Goal: Information Seeking & Learning: Learn about a topic

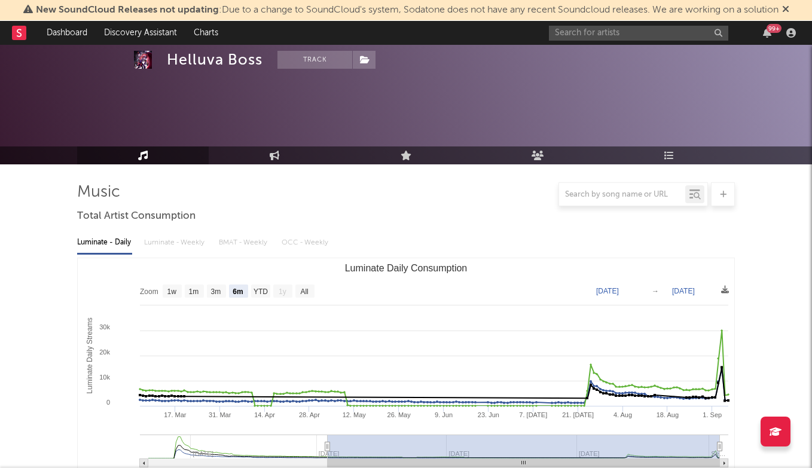
select select "6m"
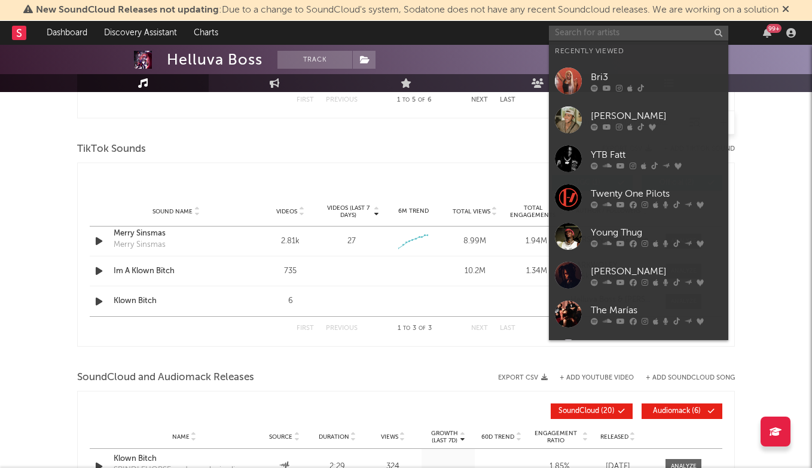
click at [607, 34] on input "text" at bounding box center [638, 33] width 179 height 15
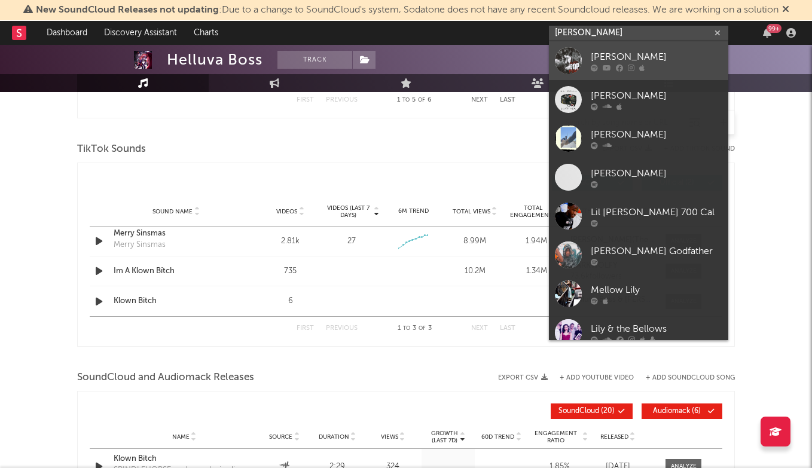
type input "[PERSON_NAME]"
click at [628, 61] on div "[PERSON_NAME]" at bounding box center [657, 57] width 132 height 14
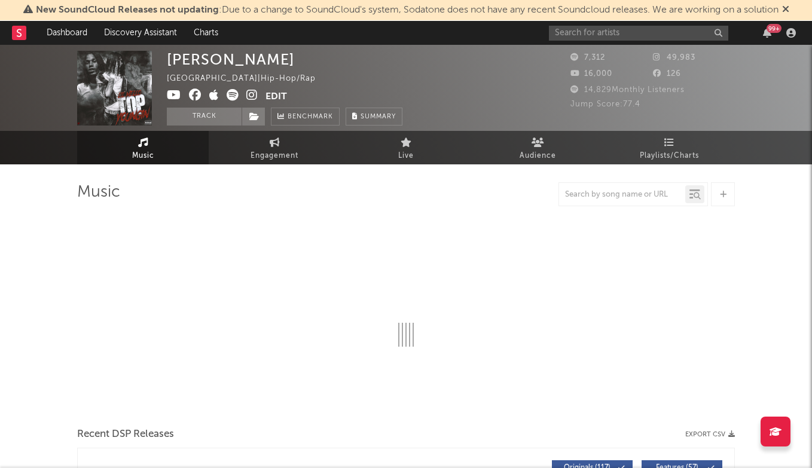
select select "6m"
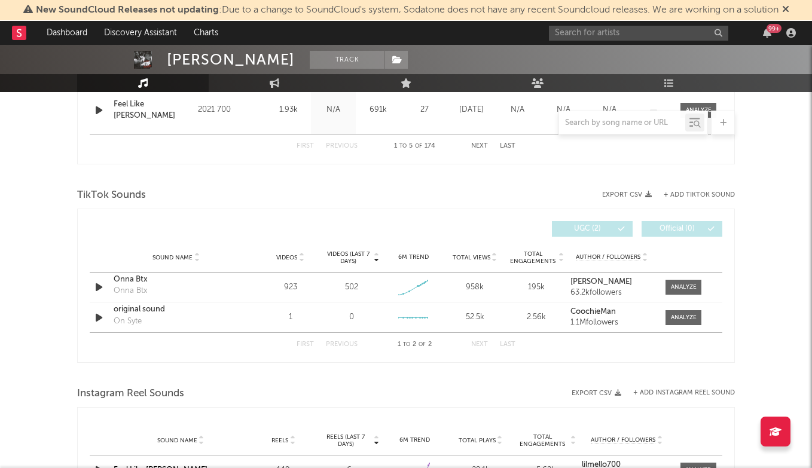
scroll to position [725, 0]
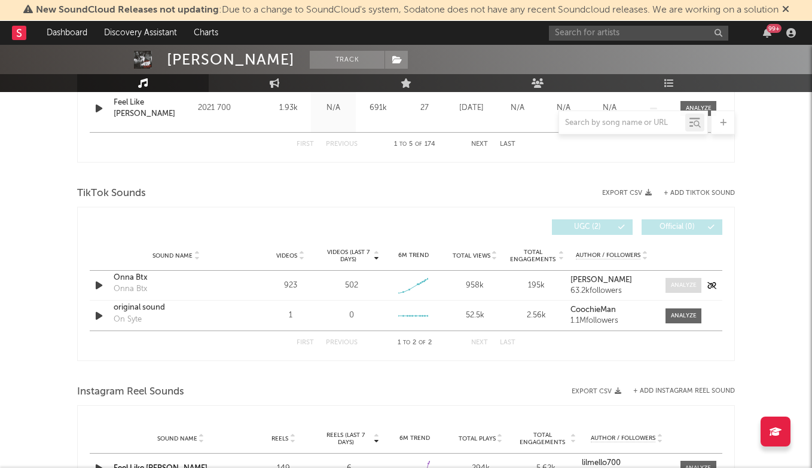
click at [684, 285] on div at bounding box center [684, 285] width 26 height 9
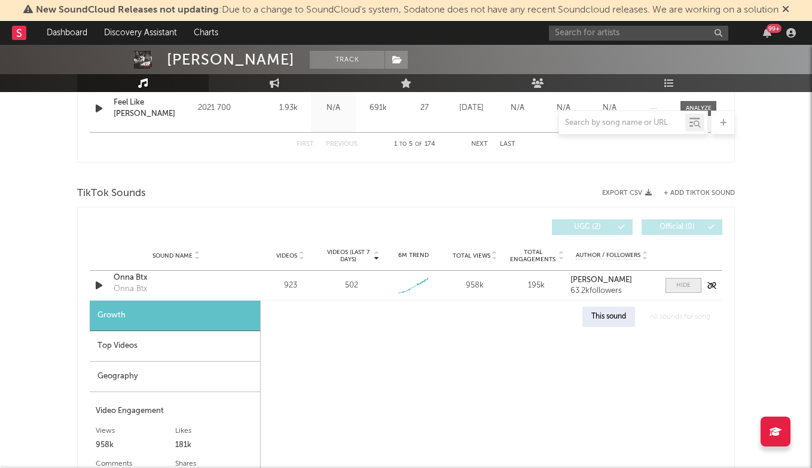
select select "1w"
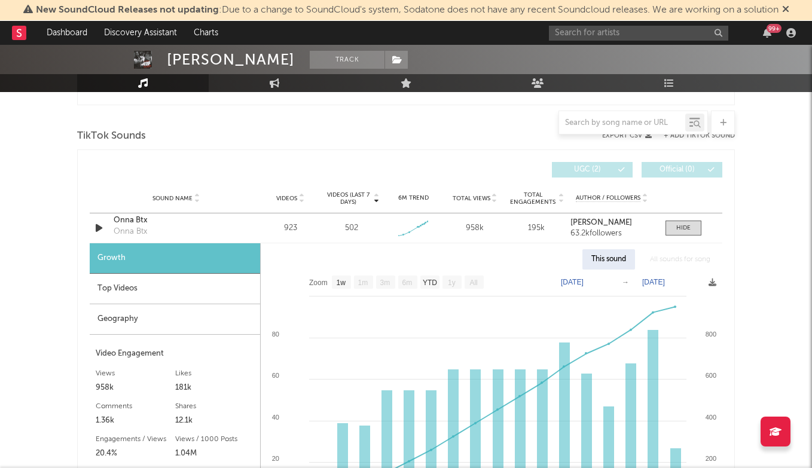
scroll to position [779, 0]
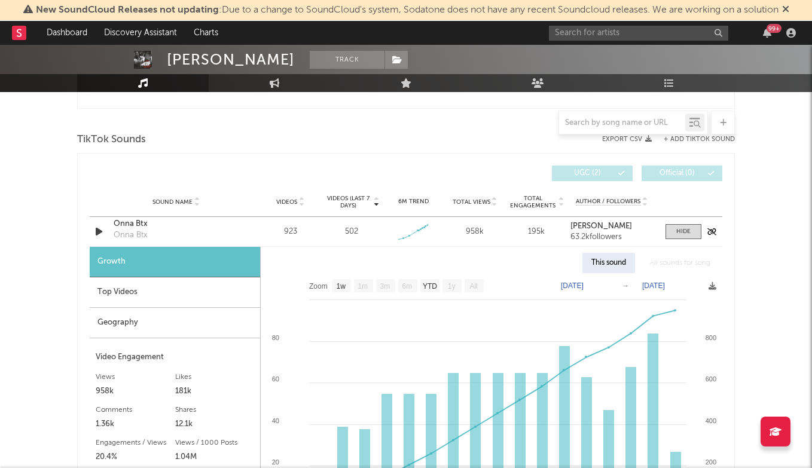
click at [133, 230] on div "Onna Btx" at bounding box center [176, 224] width 125 height 12
